Goal: Task Accomplishment & Management: Use online tool/utility

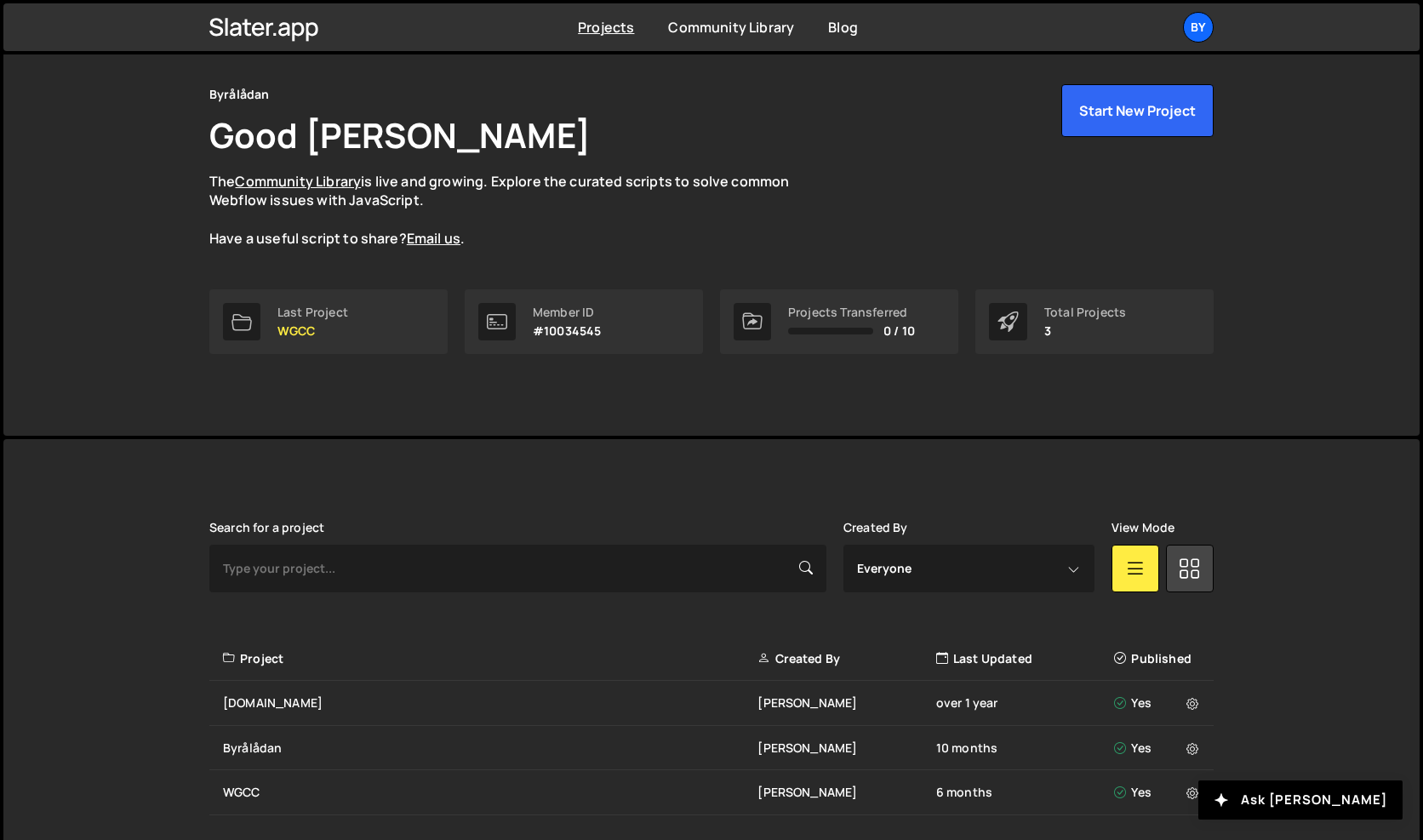
scroll to position [111, 0]
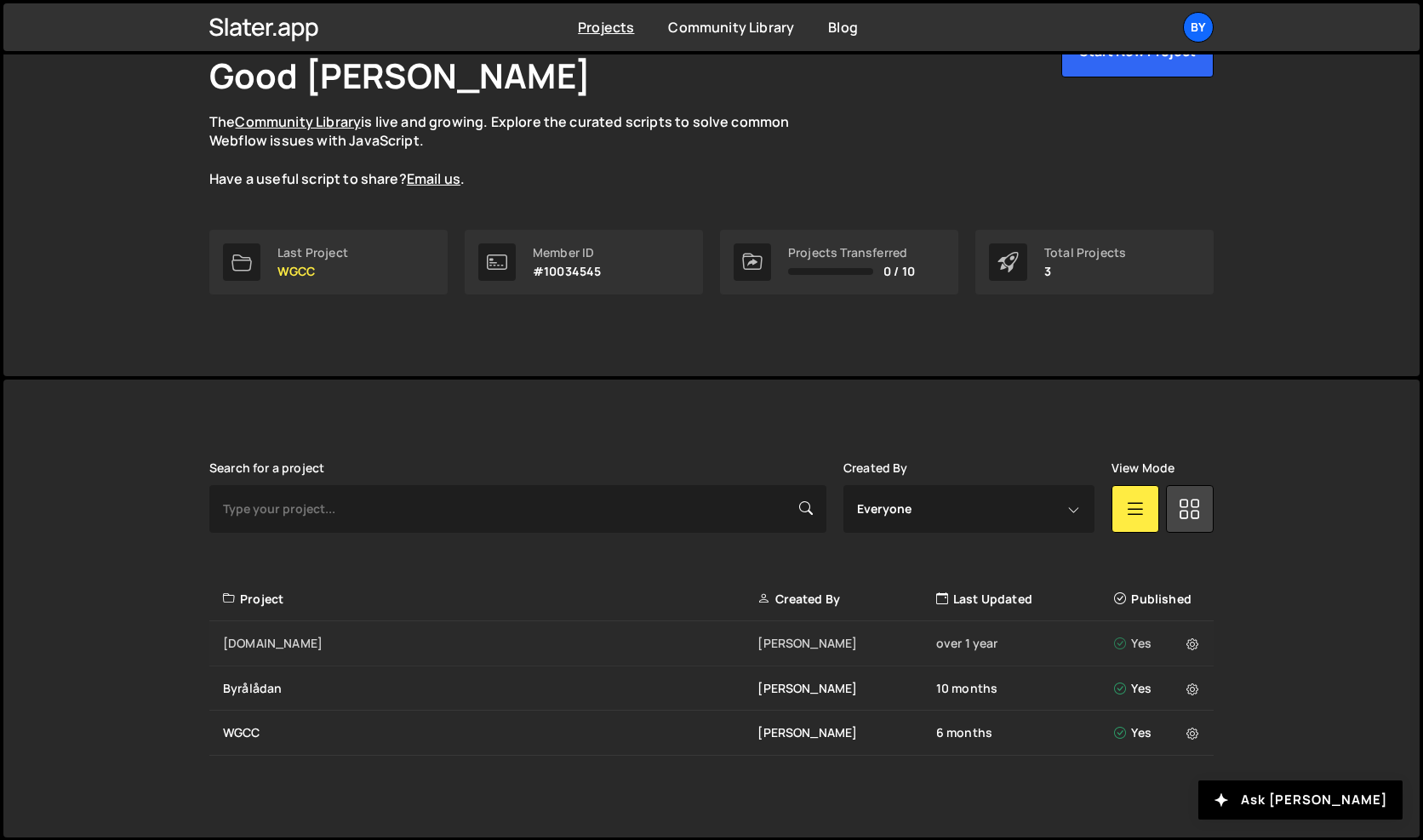
click at [249, 656] on div "Tdl.se Philip Adenskog over 1 year Yes" at bounding box center [712, 644] width 1005 height 45
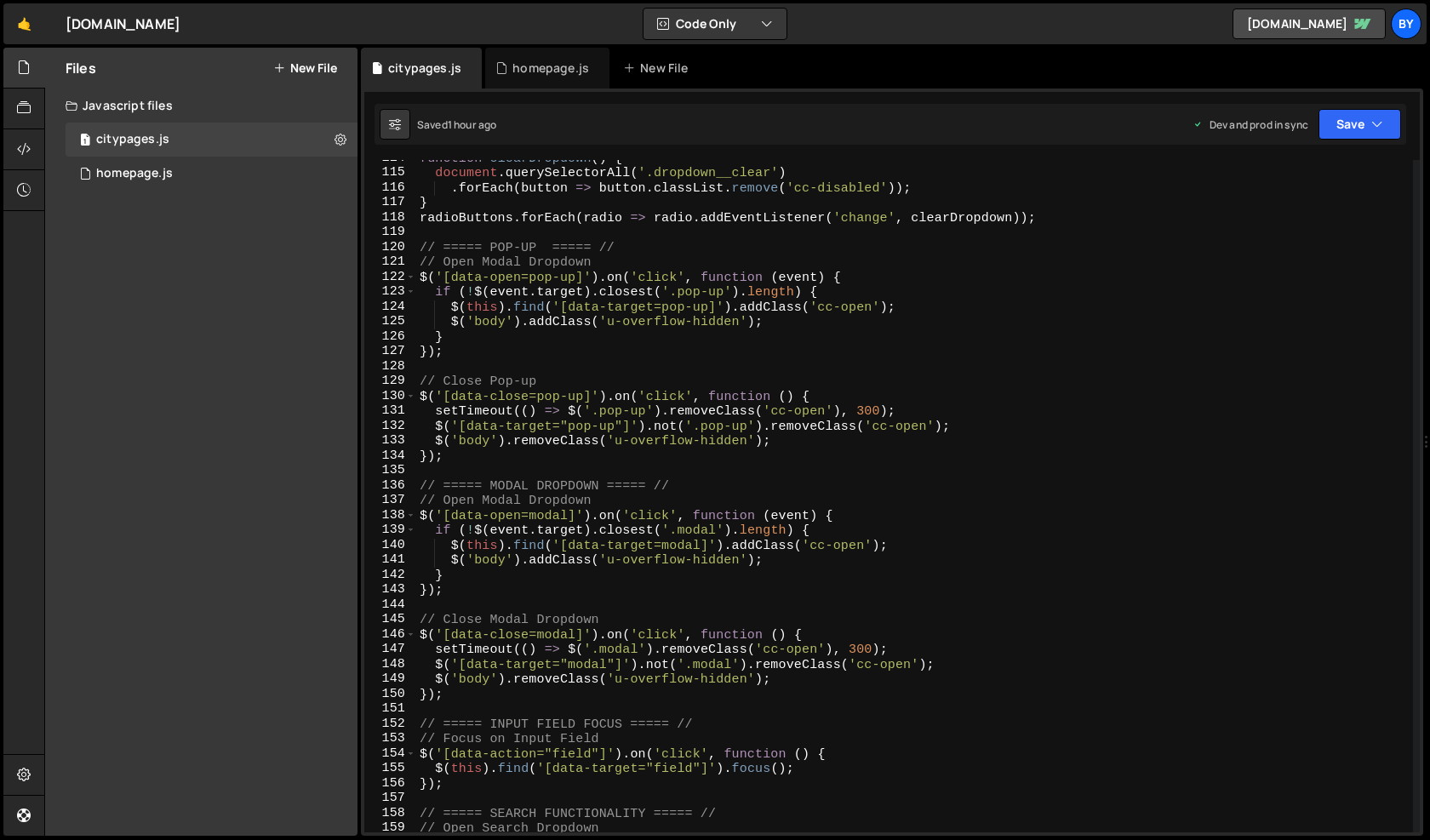
scroll to position [1691, 0]
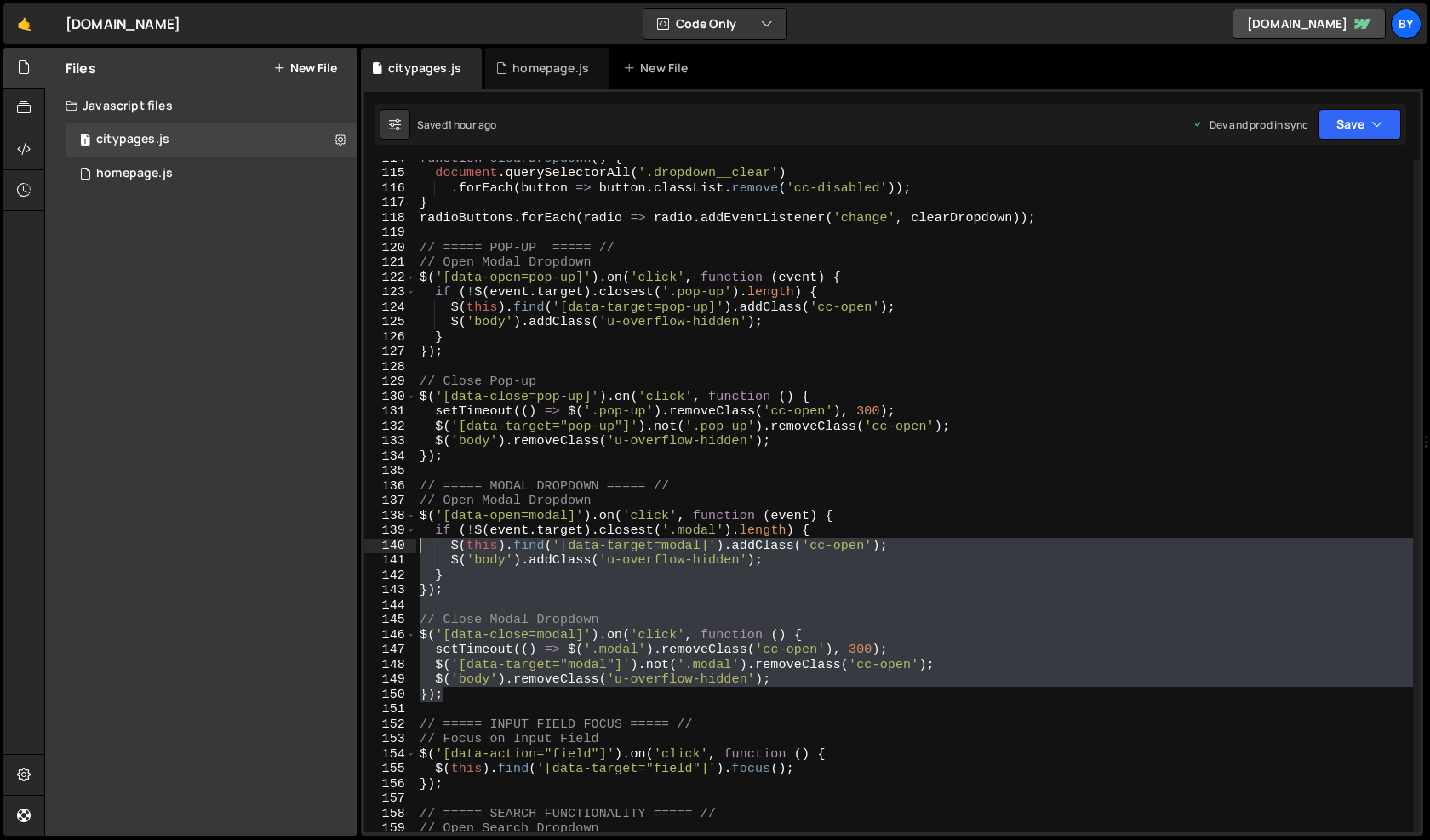
drag, startPoint x: 475, startPoint y: 700, endPoint x: 375, endPoint y: 530, distance: 197.2
click at [379, 534] on div "}); 114 115 116 117 118 119 120 121 122 123 124 125 126 127 128 129 130 131 132…" at bounding box center [891, 496] width 1056 height 672
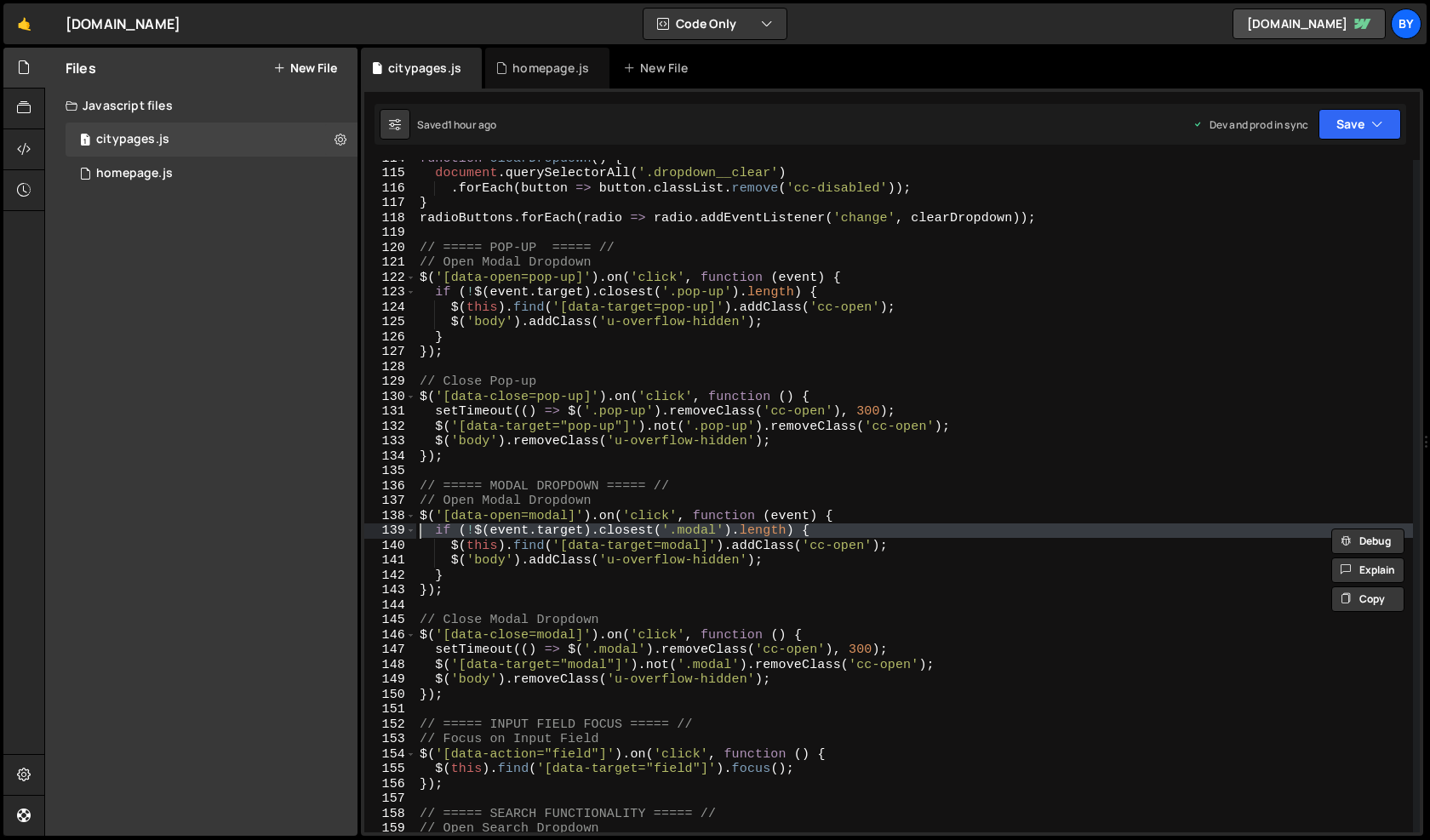
click at [374, 530] on div "139" at bounding box center [390, 531] width 52 height 16
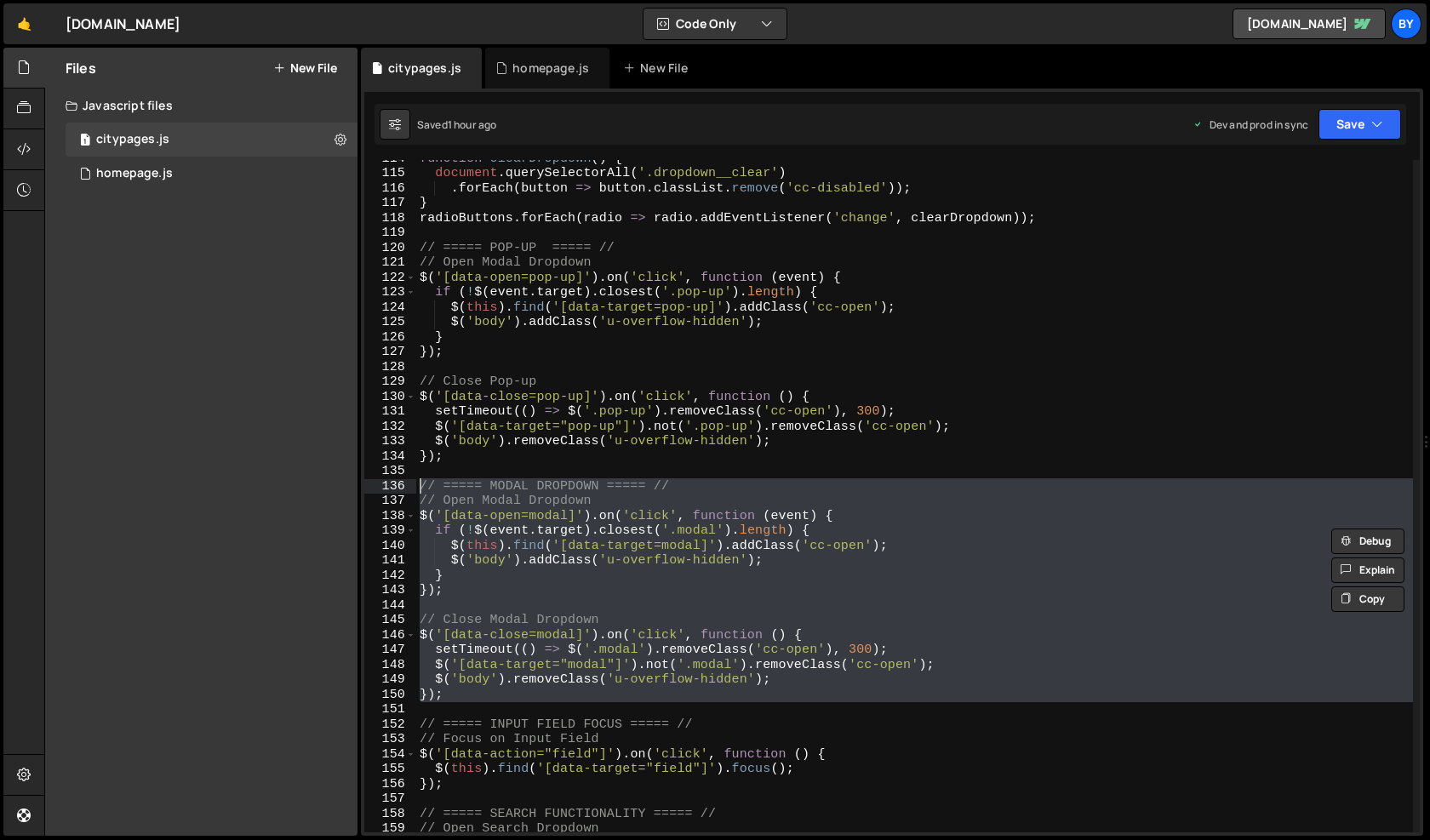
drag, startPoint x: 455, startPoint y: 703, endPoint x: 386, endPoint y: 485, distance: 228.7
click at [386, 485] on div "if (!$([DOMAIN_NAME]).closest('.modal').length) { $(this).find('[data-target=mo…" at bounding box center [891, 496] width 1056 height 672
type textarea "// ===== MODAL DROPDOWN ===== // // Open Modal Dropdown"
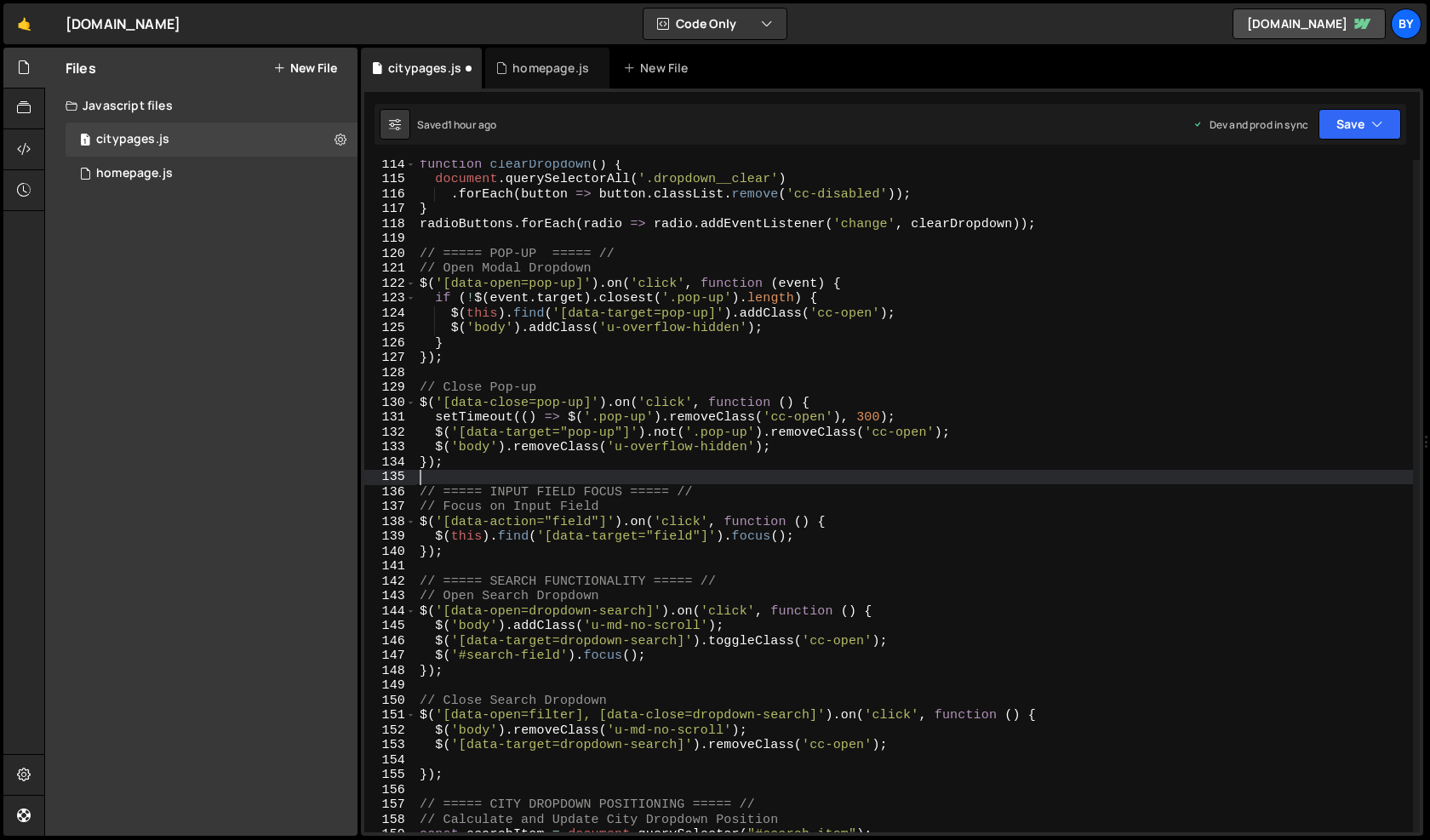
scroll to position [1684, 0]
click at [567, 286] on div "function clearDropdown ( ) { document . querySelectorAll ( '.dropdown__clear' )…" at bounding box center [914, 509] width 997 height 702
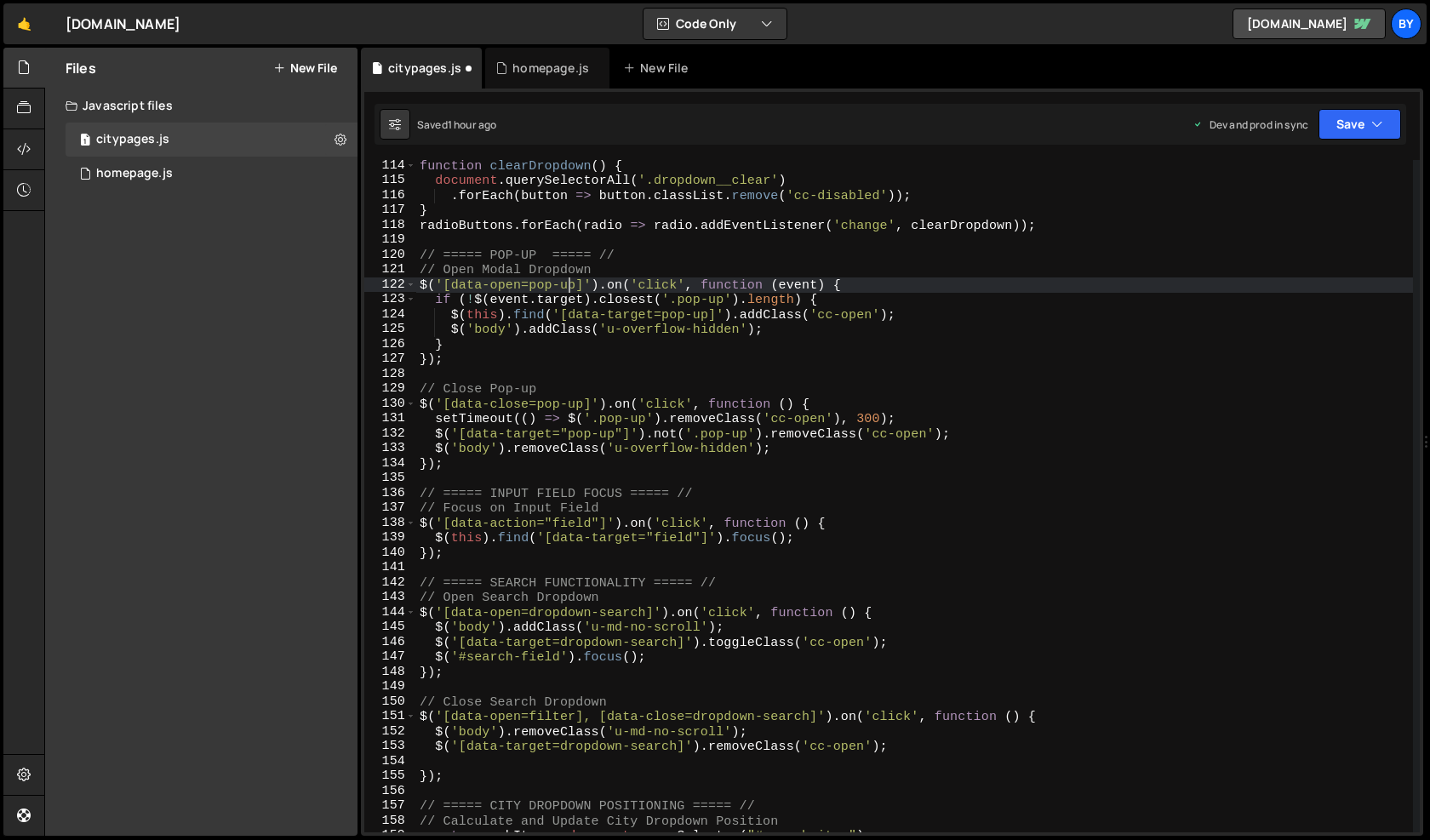
click at [567, 286] on div "function clearDropdown ( ) { document . querySelectorAll ( '.dropdown__clear' )…" at bounding box center [914, 509] width 997 height 702
click at [627, 258] on div "function clearDropdown ( ) { document . querySelectorAll ( '.dropdown__clear' )…" at bounding box center [914, 509] width 997 height 702
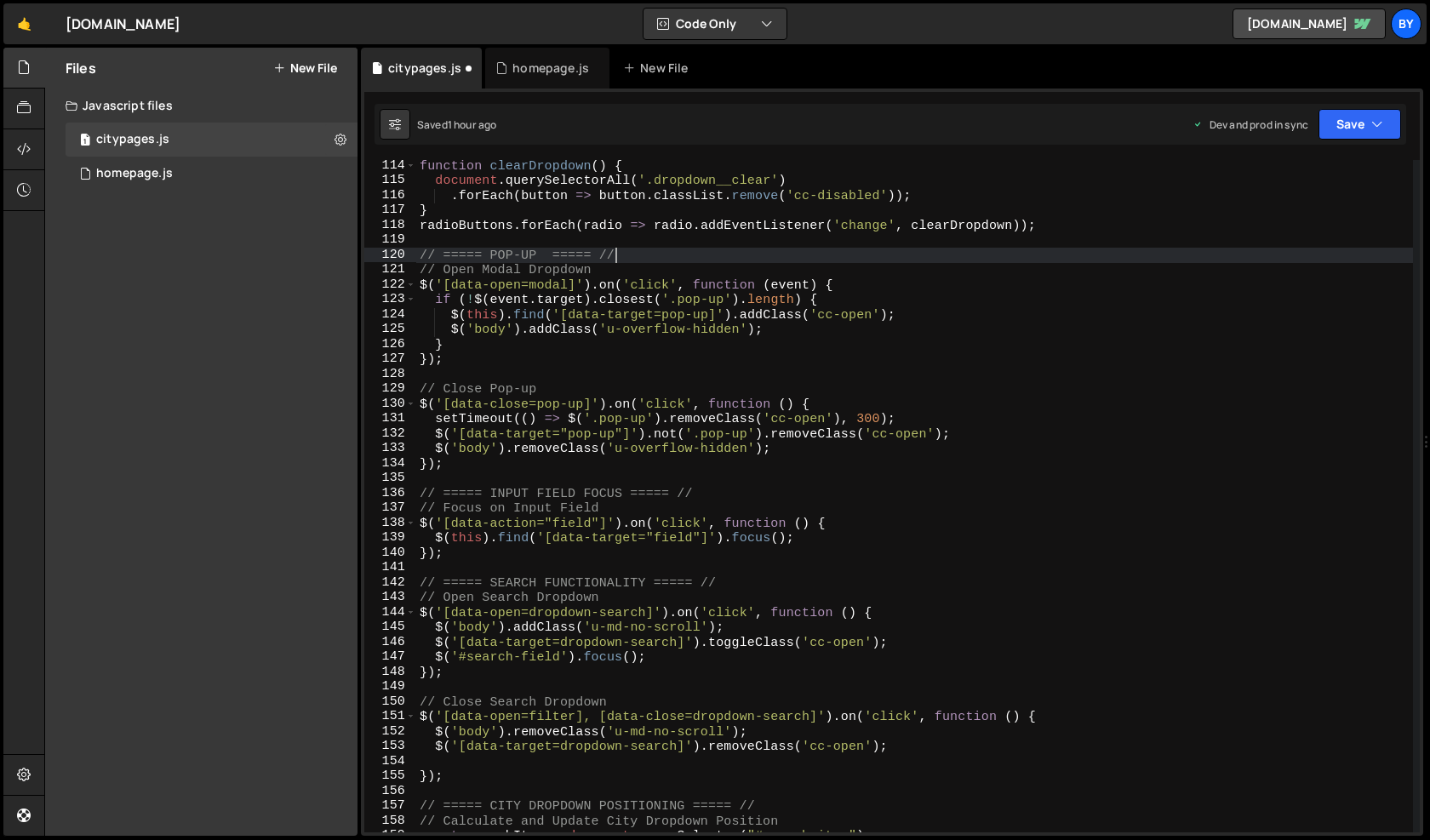
click at [552, 289] on div "function clearDropdown ( ) { document . querySelectorAll ( '.dropdown__clear' )…" at bounding box center [914, 509] width 997 height 702
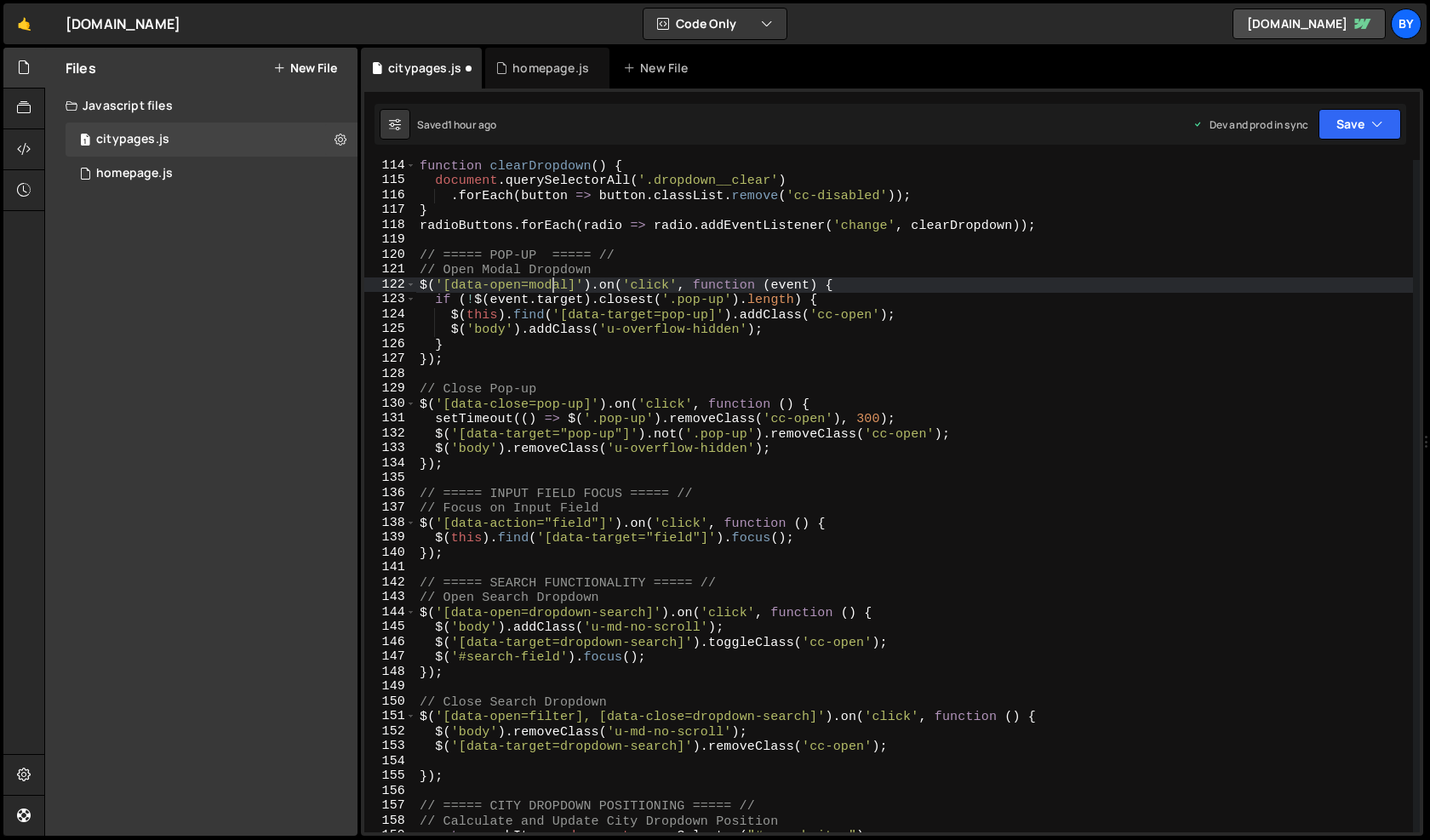
click at [552, 289] on div "function clearDropdown ( ) { document . querySelectorAll ( '.dropdown__clear' )…" at bounding box center [914, 509] width 997 height 702
click at [708, 306] on div "function clearDropdown ( ) { document . querySelectorAll ( '.dropdown__clear' )…" at bounding box center [914, 509] width 997 height 702
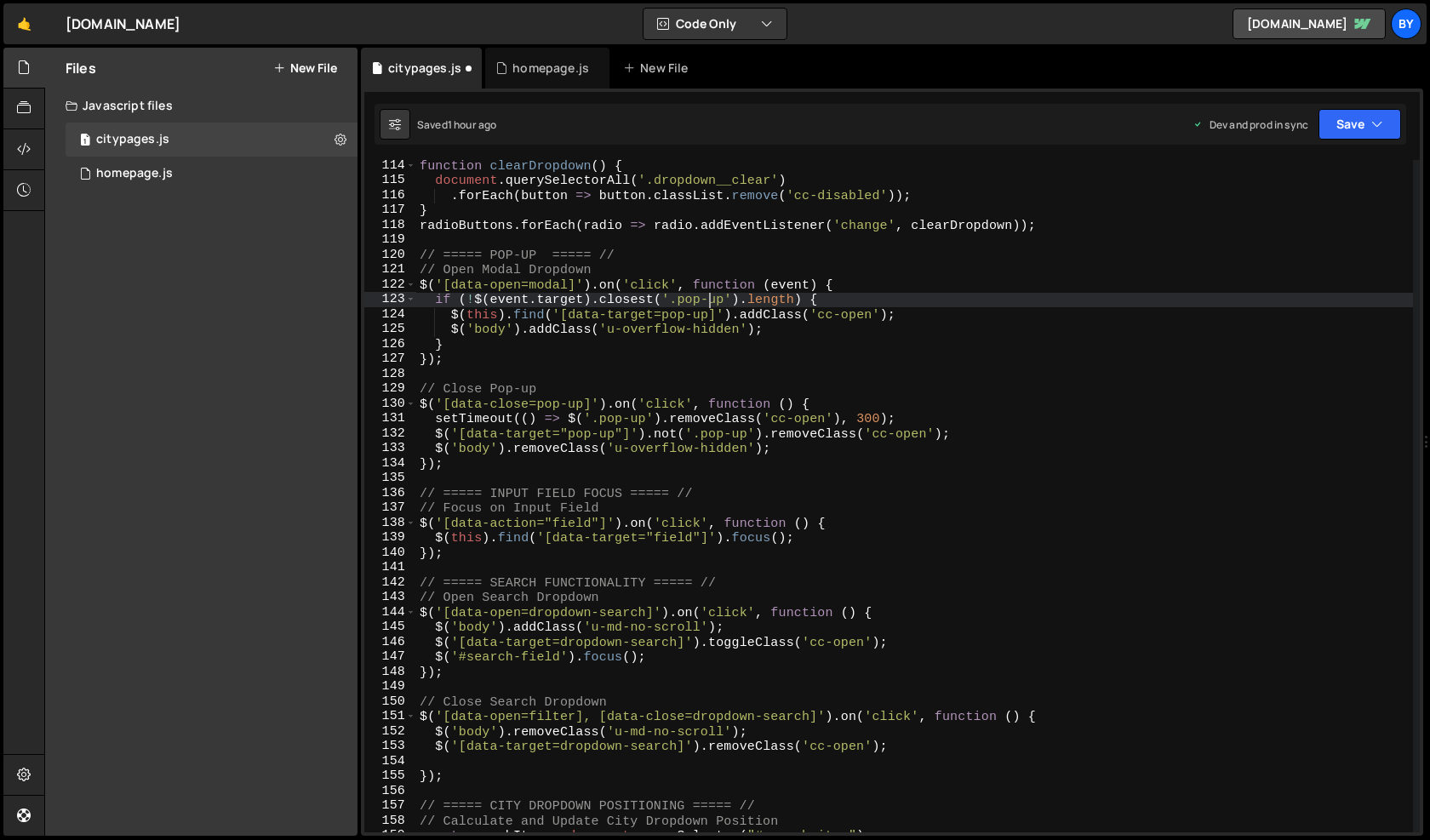
click at [708, 306] on div "function clearDropdown ( ) { document . querySelectorAll ( '.dropdown__clear' )…" at bounding box center [914, 509] width 997 height 702
paste textarea "modal"
click at [612, 423] on div "function clearDropdown ( ) { document . querySelectorAll ( '.dropdown__clear' )…" at bounding box center [914, 509] width 997 height 702
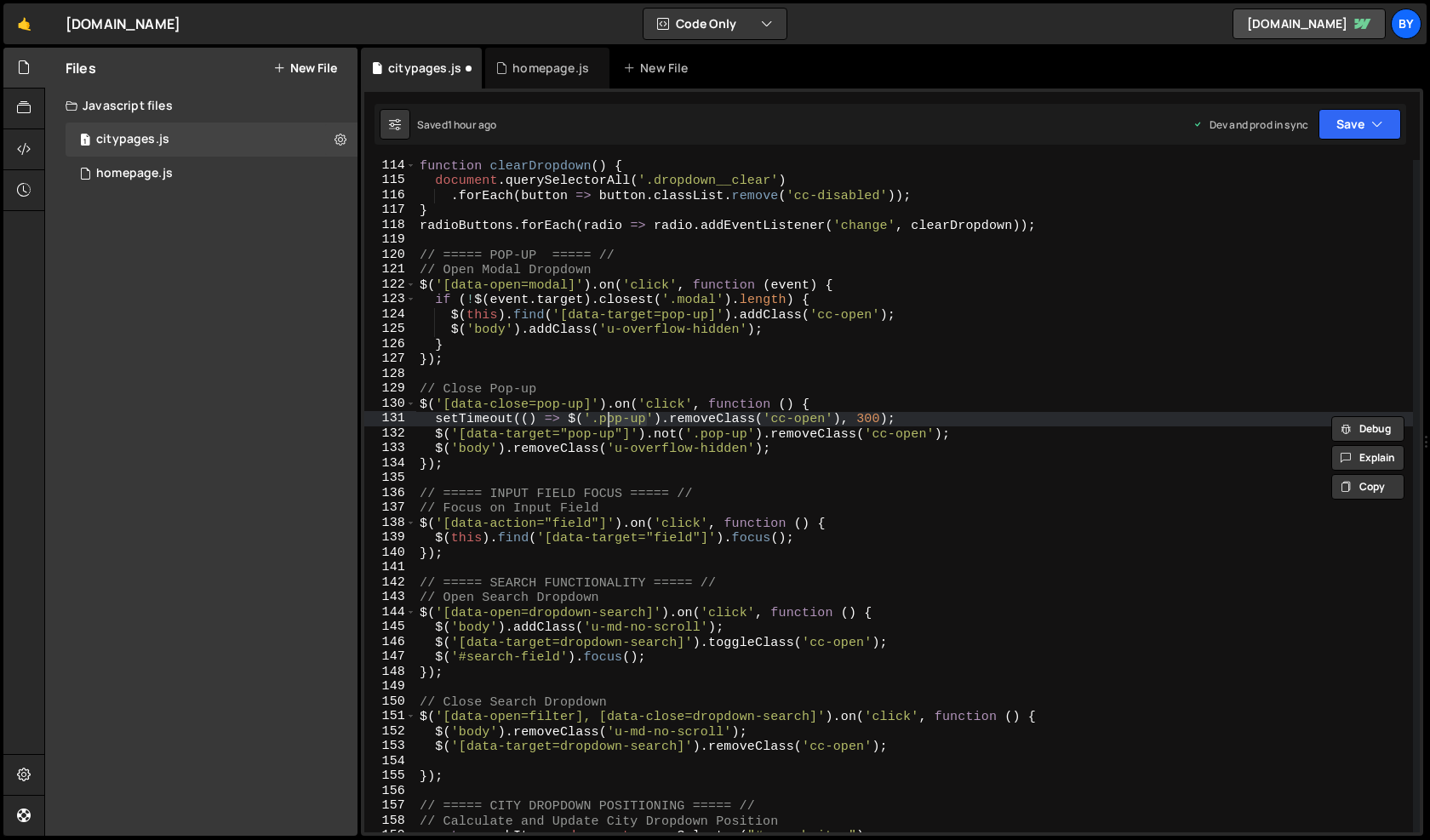
drag, startPoint x: 647, startPoint y: 421, endPoint x: 603, endPoint y: 420, distance: 44.0
click at [603, 420] on div "function clearDropdown ( ) { document . querySelectorAll ( '.dropdown__clear' )…" at bounding box center [914, 509] width 997 height 702
paste textarea "modal"
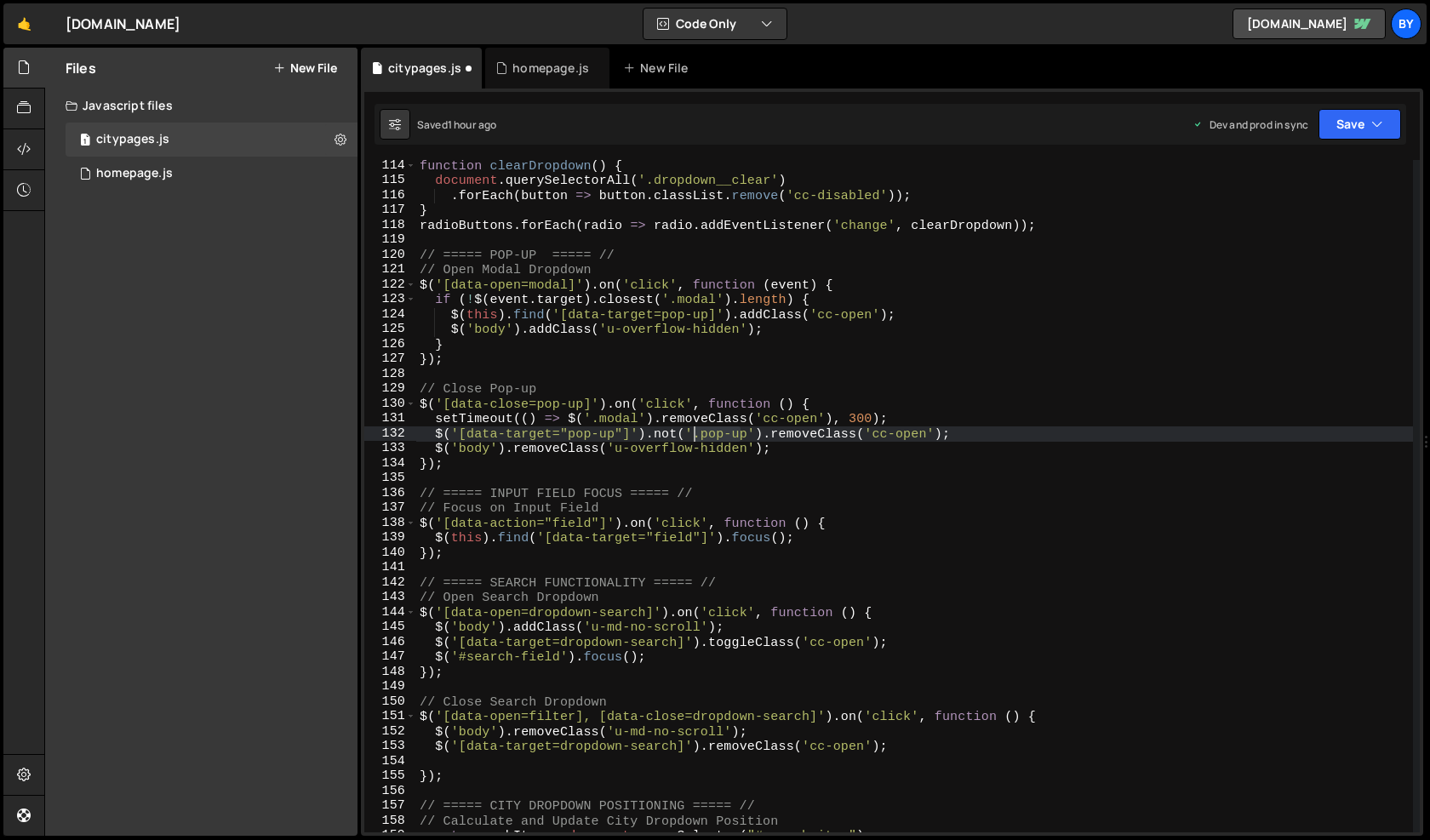
drag, startPoint x: 743, startPoint y: 434, endPoint x: 699, endPoint y: 434, distance: 44.0
click at [699, 434] on div "function clearDropdown ( ) { document . querySelectorAll ( '.dropdown__clear' )…" at bounding box center [914, 509] width 997 height 702
paste textarea "modal"
drag, startPoint x: 613, startPoint y: 431, endPoint x: 571, endPoint y: 440, distance: 43.0
click at [571, 440] on div "function clearDropdown ( ) { document . querySelectorAll ( '.dropdown__clear' )…" at bounding box center [914, 509] width 997 height 702
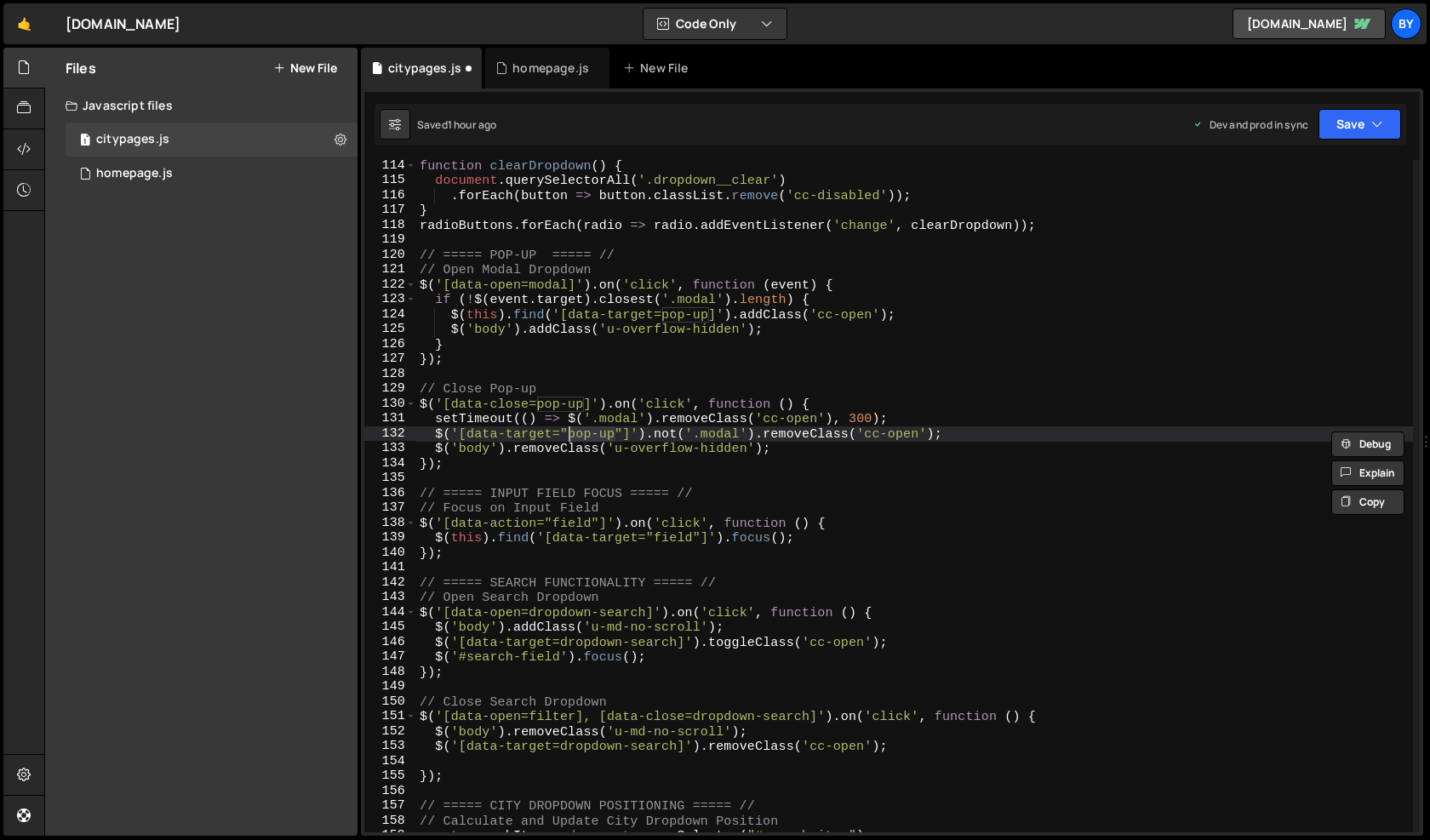
paste textarea "modal"
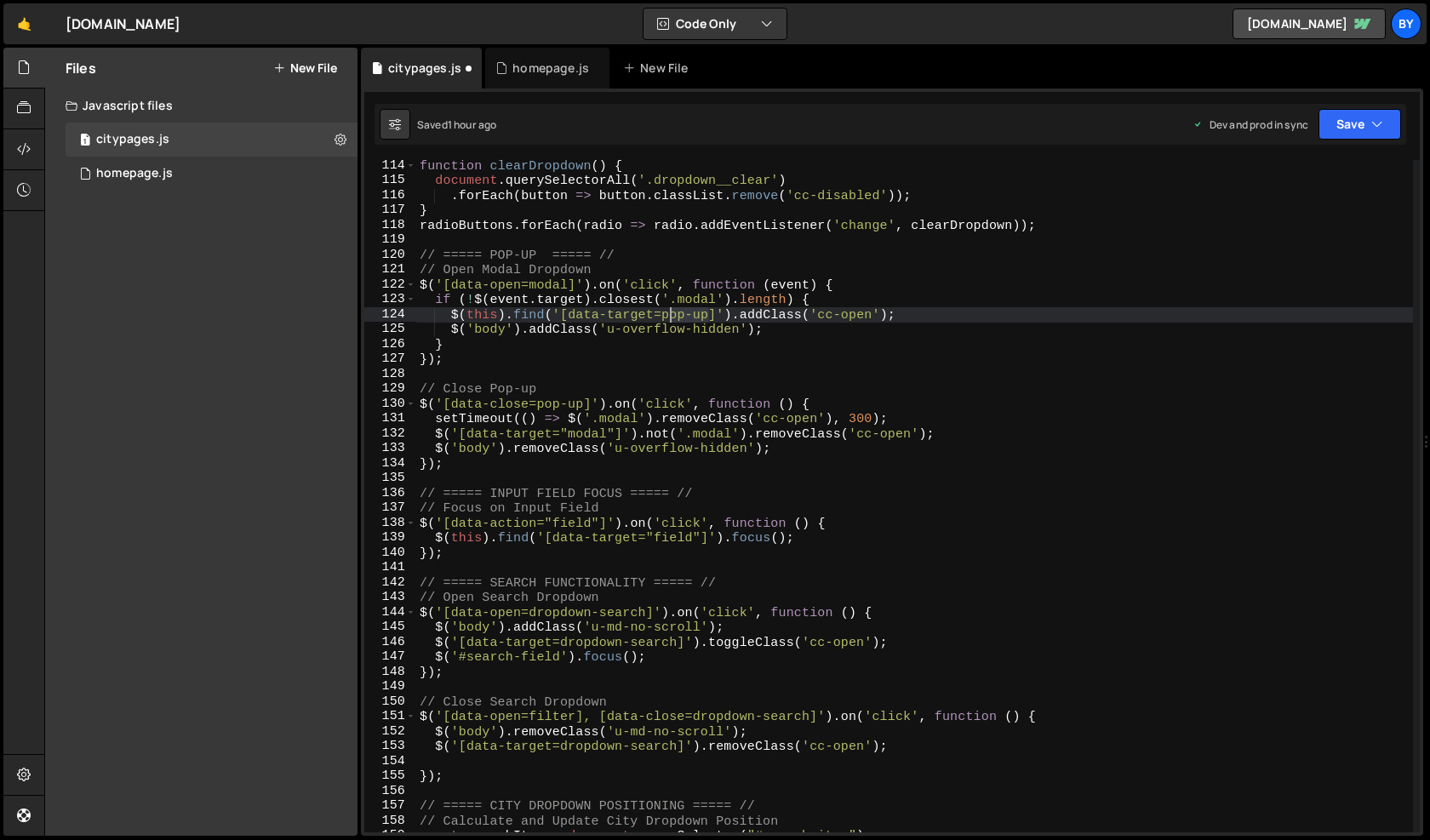
drag, startPoint x: 711, startPoint y: 319, endPoint x: 667, endPoint y: 320, distance: 44.0
click at [667, 320] on div "function clearDropdown ( ) { document . querySelectorAll ( '.dropdown__clear' )…" at bounding box center [914, 509] width 997 height 702
paste textarea "modal"
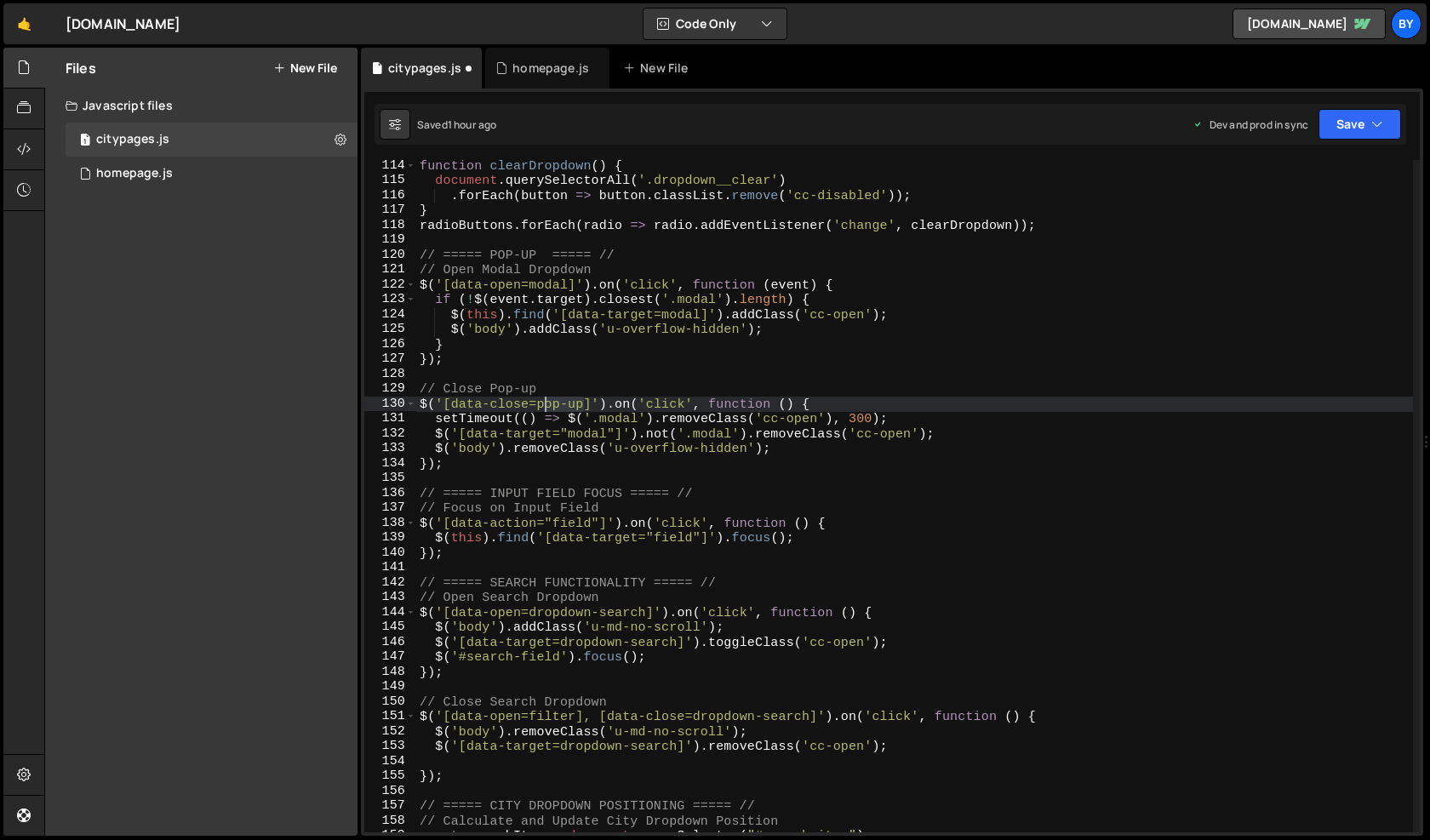
drag, startPoint x: 585, startPoint y: 404, endPoint x: 542, endPoint y: 407, distance: 43.1
click at [542, 407] on div "function clearDropdown ( ) { document . querySelectorAll ( '.dropdown__clear' )…" at bounding box center [914, 509] width 997 height 702
paste textarea "modal"
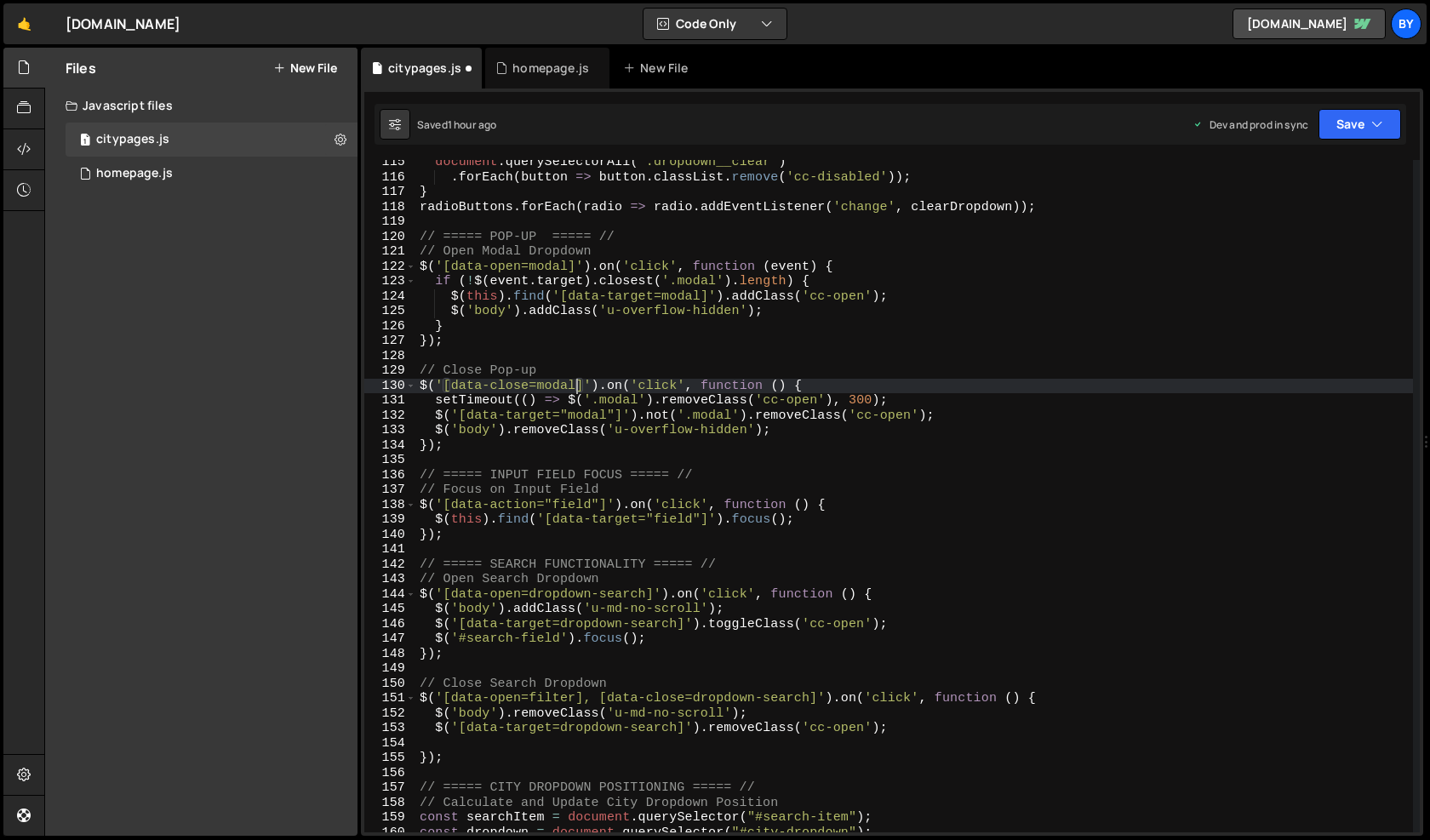
scroll to position [0, 0]
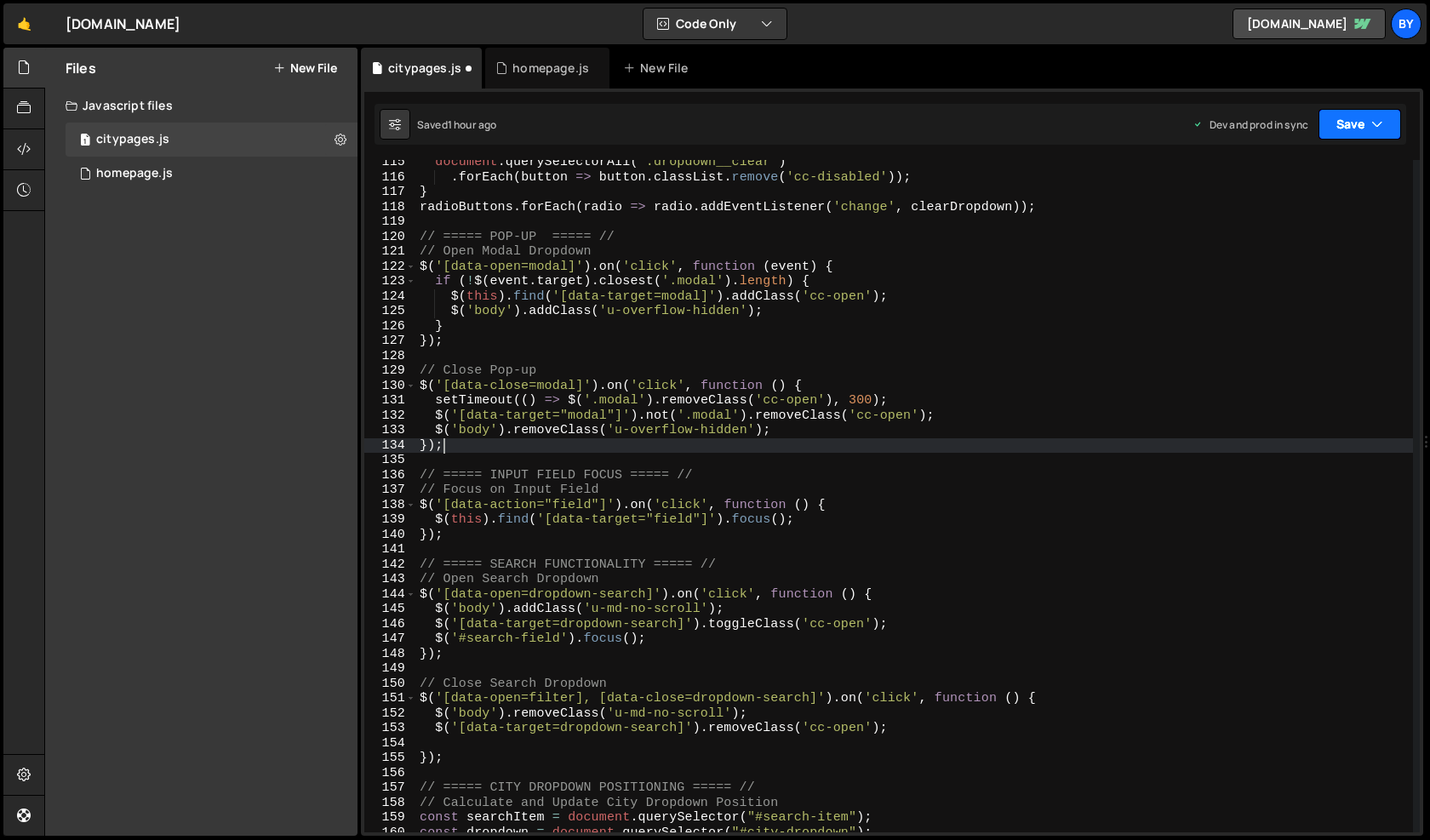
type textarea "});"
click at [1346, 134] on button "Save" at bounding box center [1359, 124] width 82 height 30
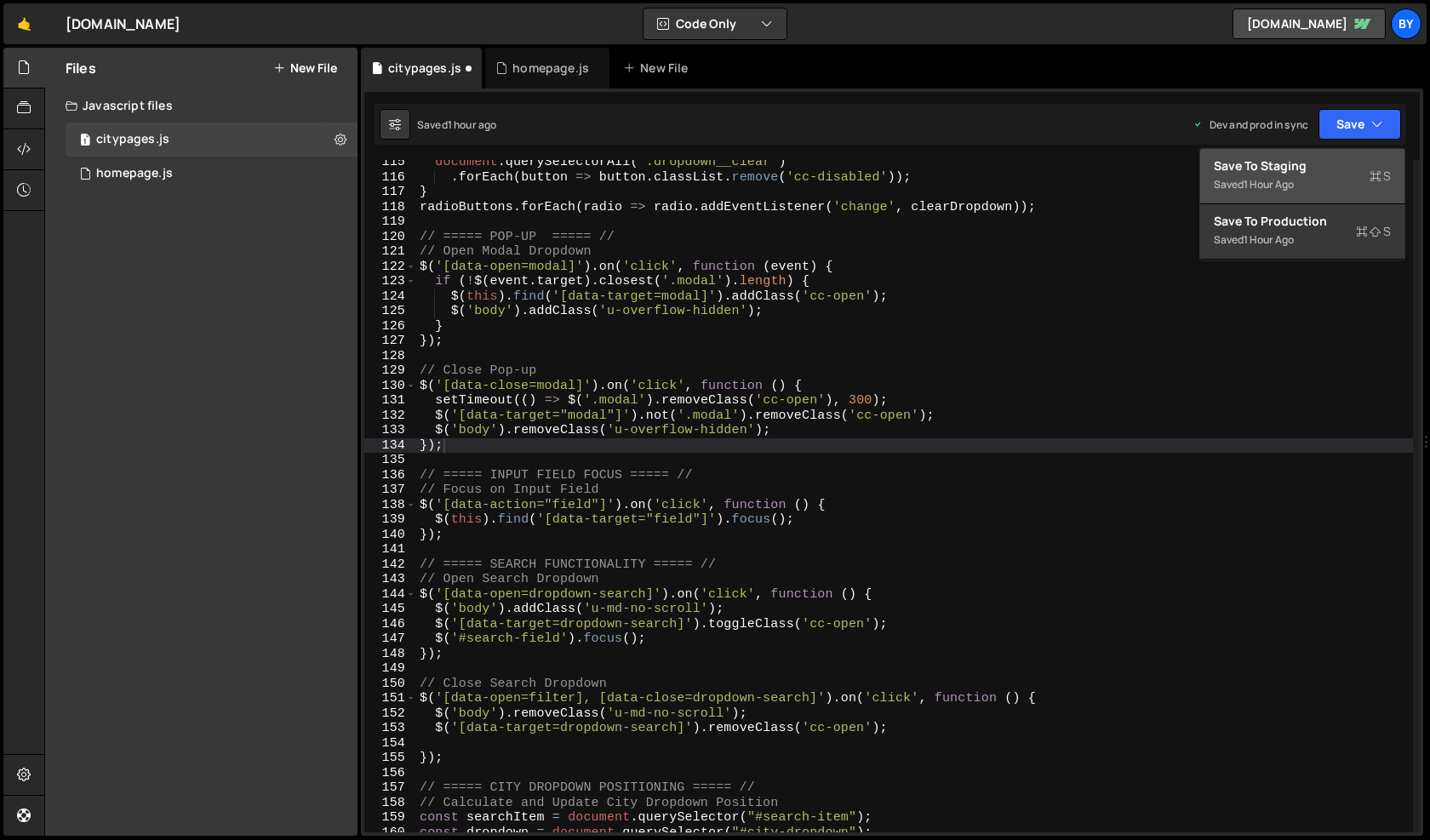
click at [1325, 164] on div "Save to Staging S" at bounding box center [1302, 166] width 177 height 17
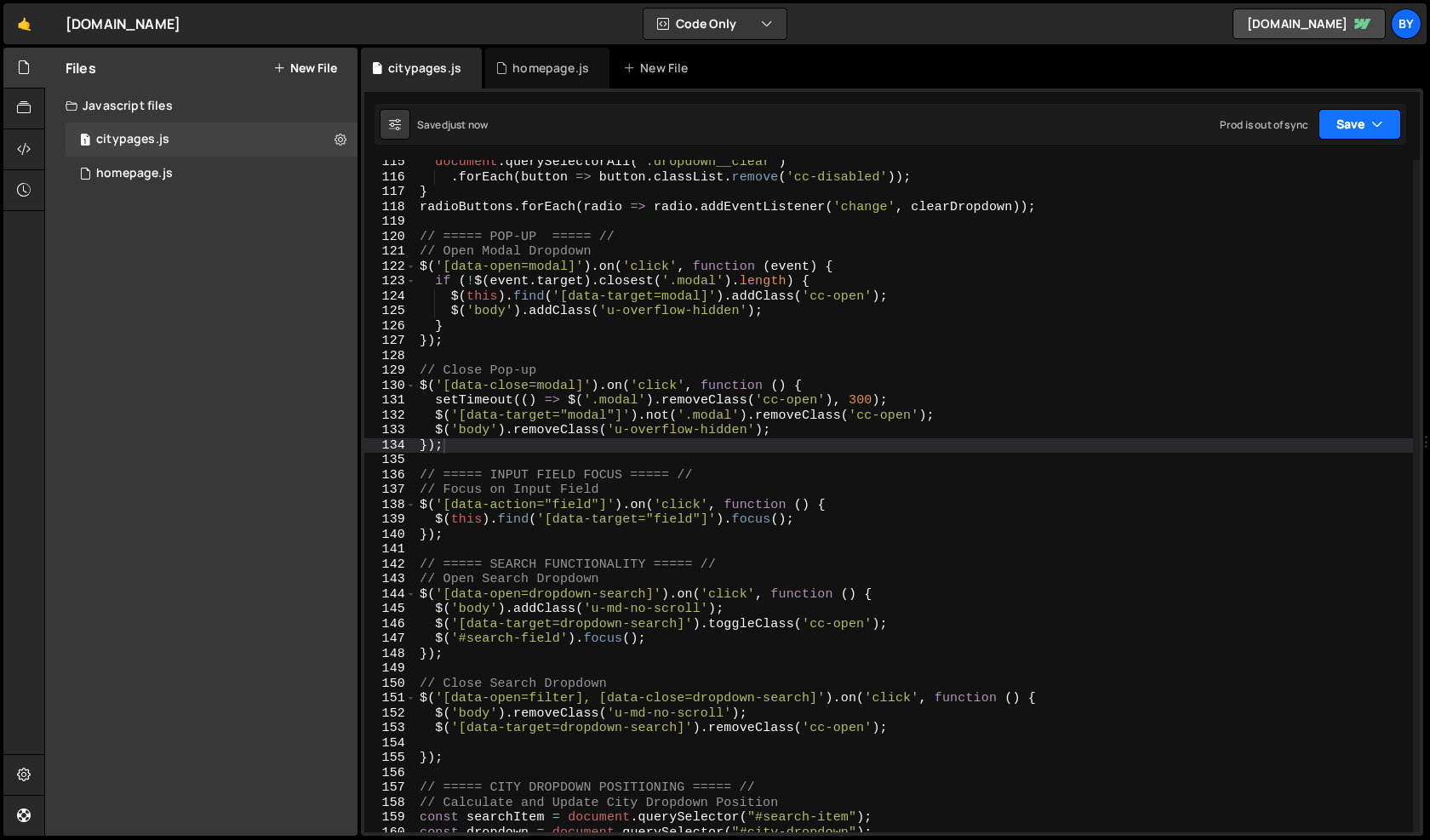
click at [1354, 118] on button "Save" at bounding box center [1359, 124] width 82 height 30
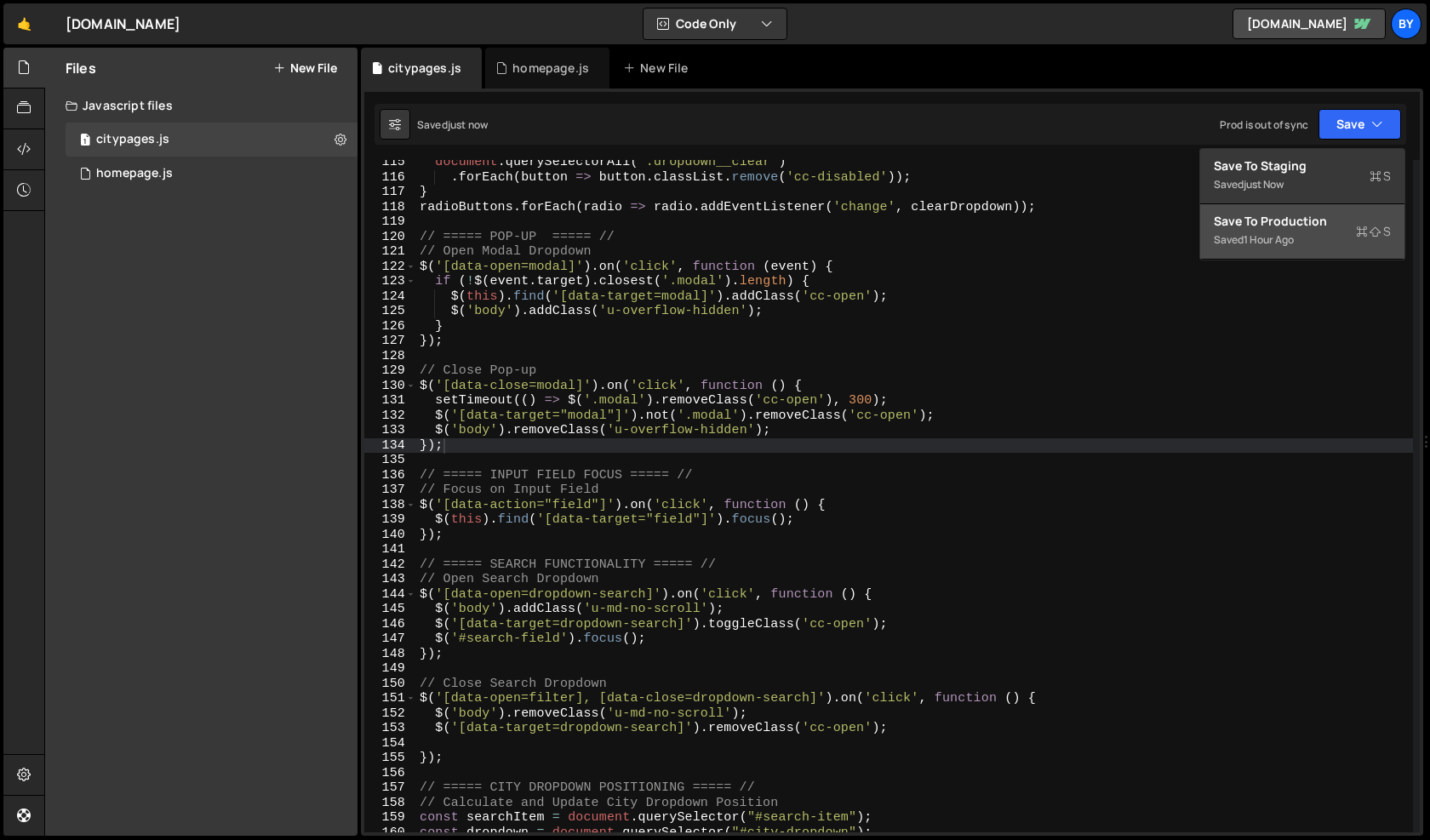
click at [1352, 208] on button "Save to Production S Saved 1 hour ago" at bounding box center [1302, 232] width 204 height 55
